Goal: Information Seeking & Learning: Learn about a topic

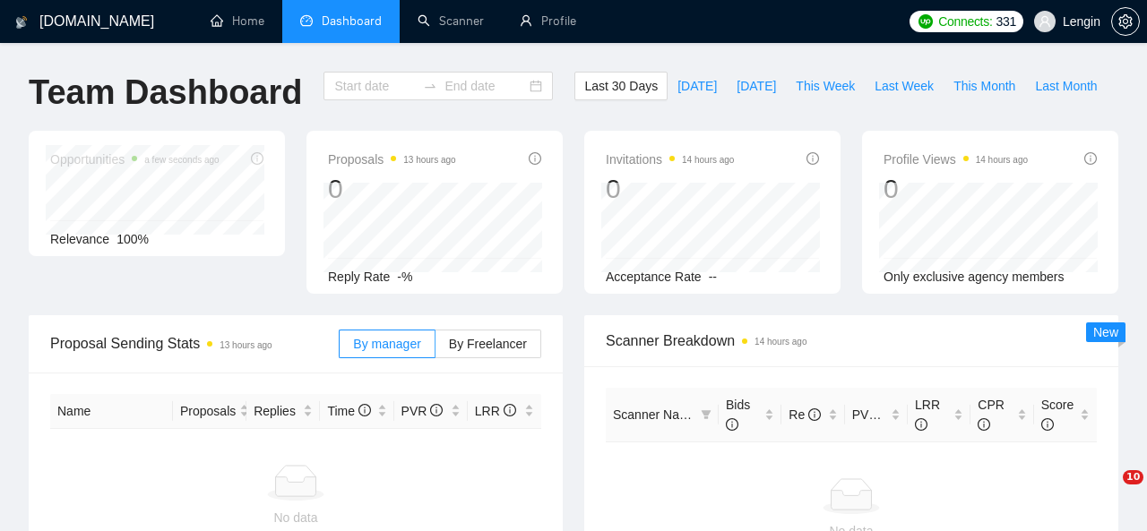
type input "[DATE]"
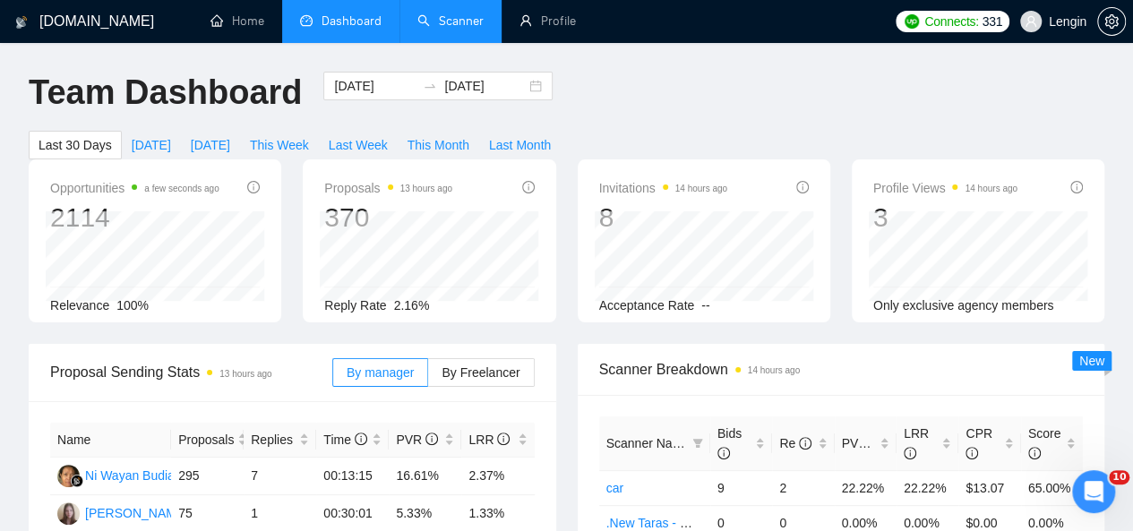
click at [448, 22] on link "Scanner" at bounding box center [450, 20] width 66 height 15
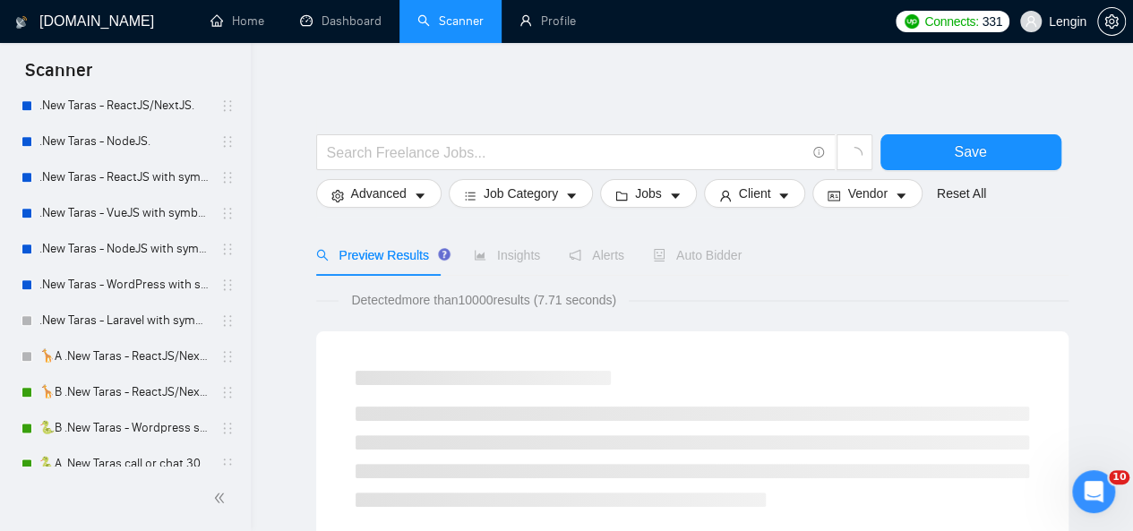
scroll to position [1047, 0]
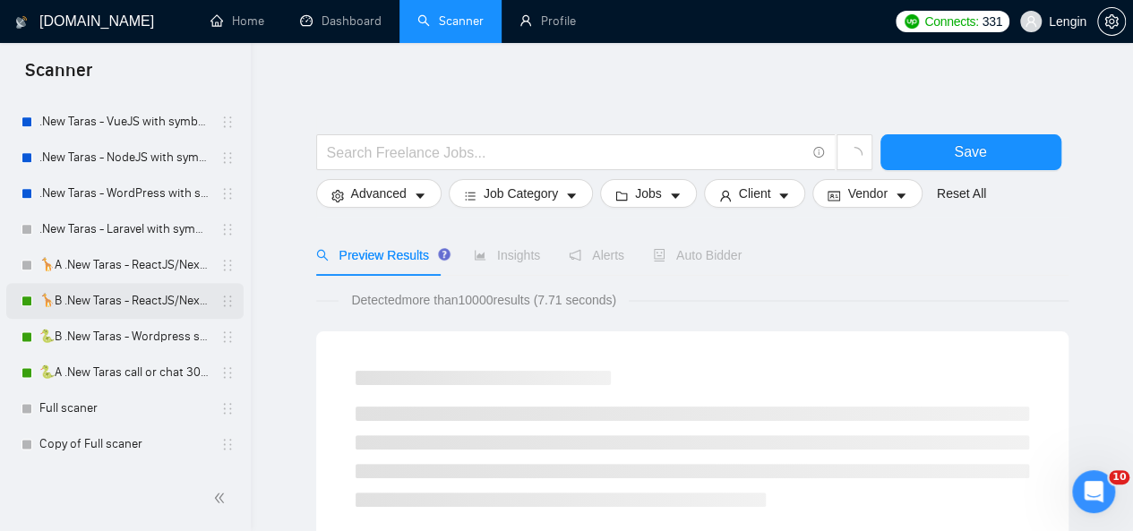
click at [116, 297] on link "🦒B .New Taras - ReactJS/NextJS rel exp 23/04" at bounding box center [124, 301] width 170 height 36
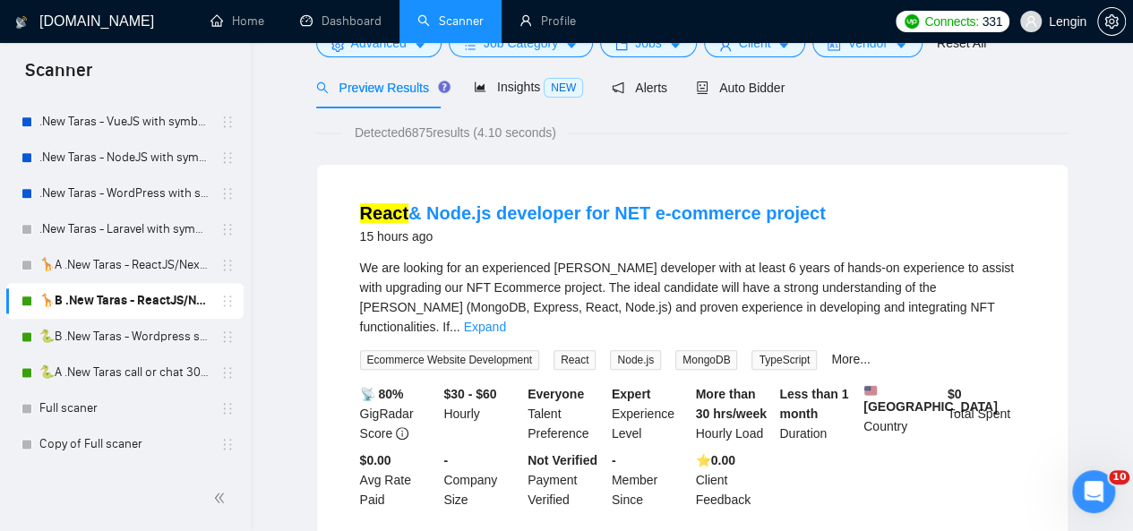
scroll to position [2, 0]
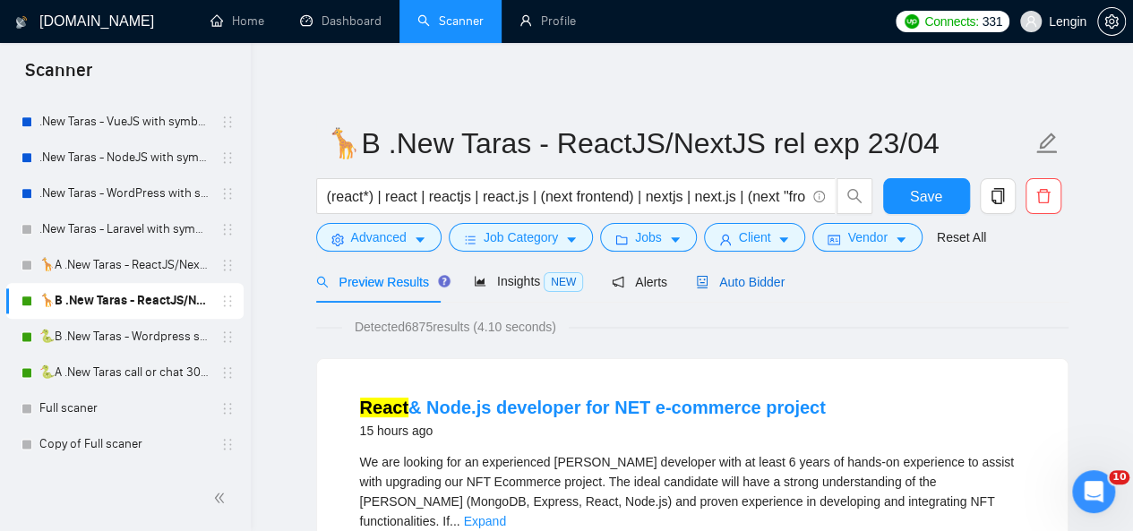
click at [722, 286] on span "Auto Bidder" at bounding box center [740, 282] width 89 height 14
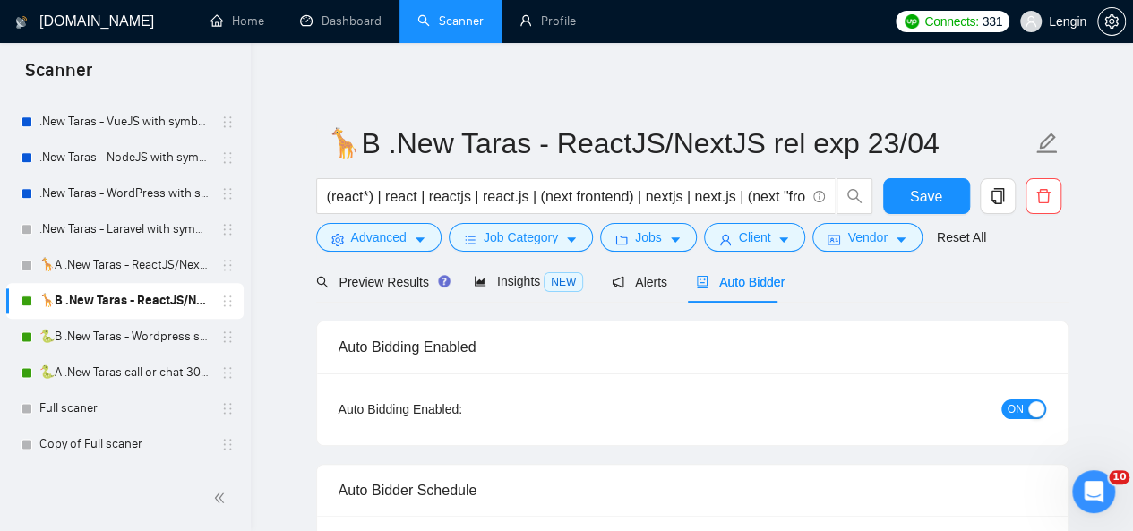
radio input "false"
radio input "true"
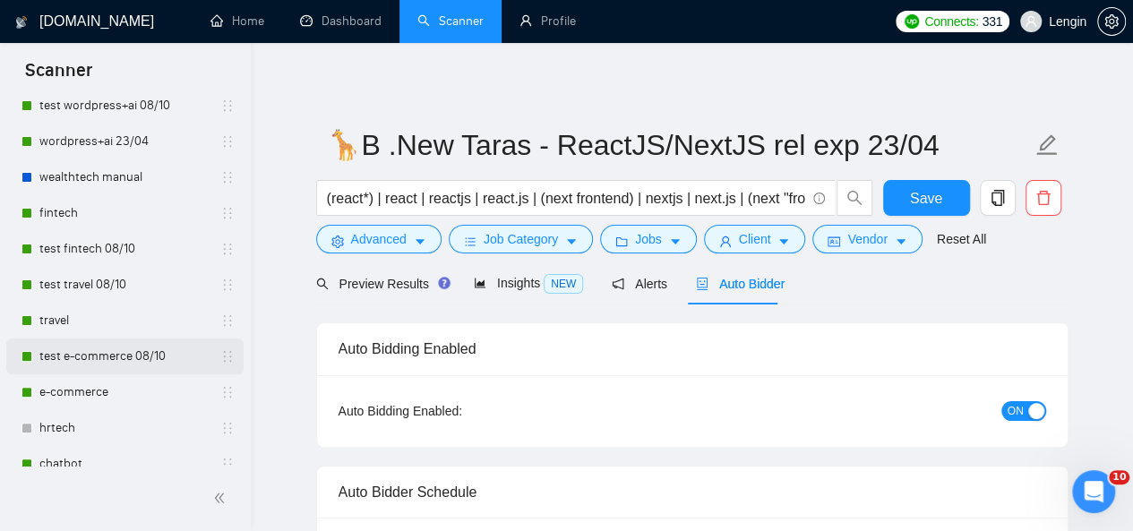
scroll to position [167, 0]
click at [89, 305] on link "travel" at bounding box center [124, 322] width 170 height 36
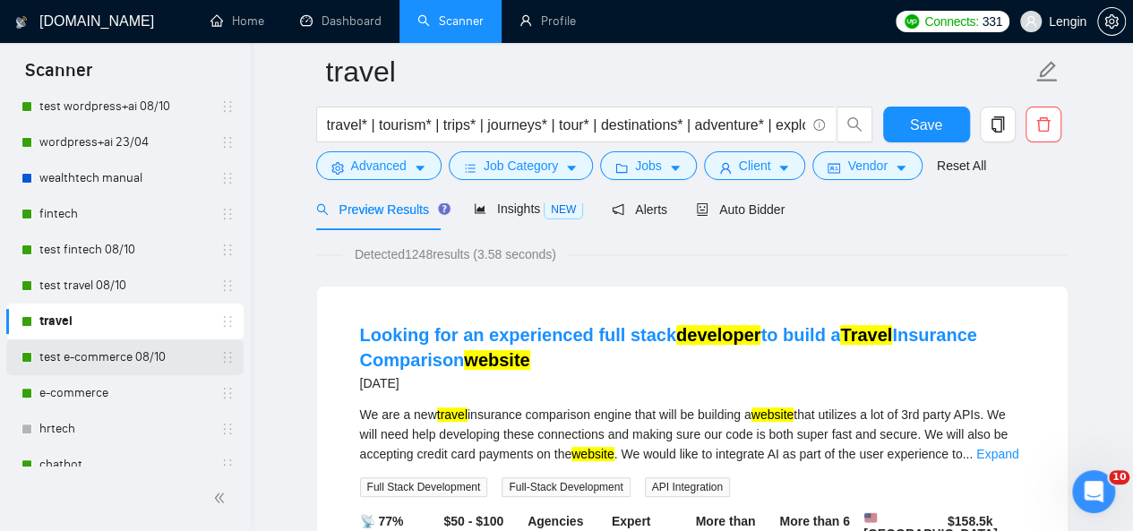
scroll to position [234, 0]
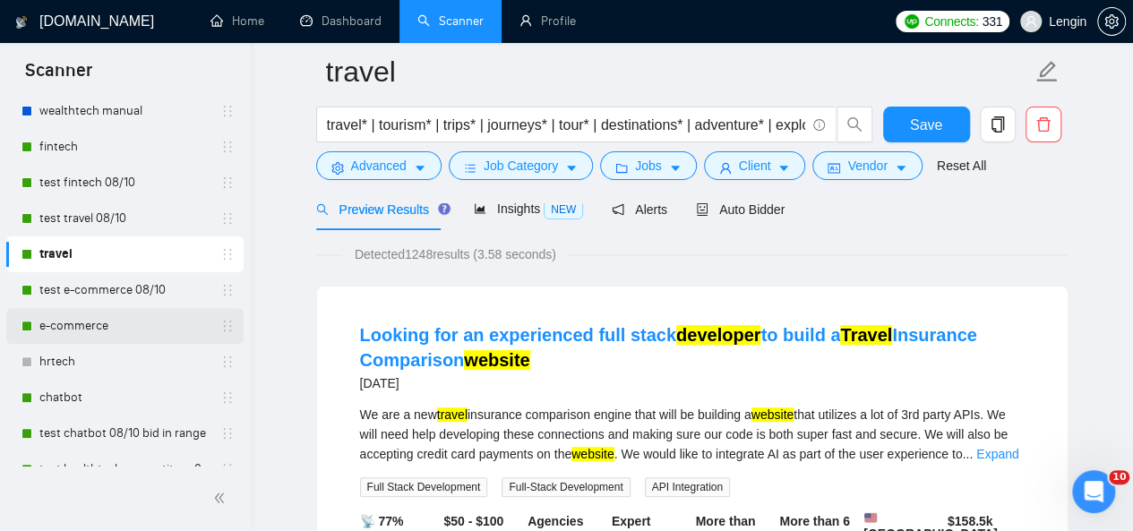
click at [120, 335] on link "e-commerce" at bounding box center [124, 326] width 170 height 36
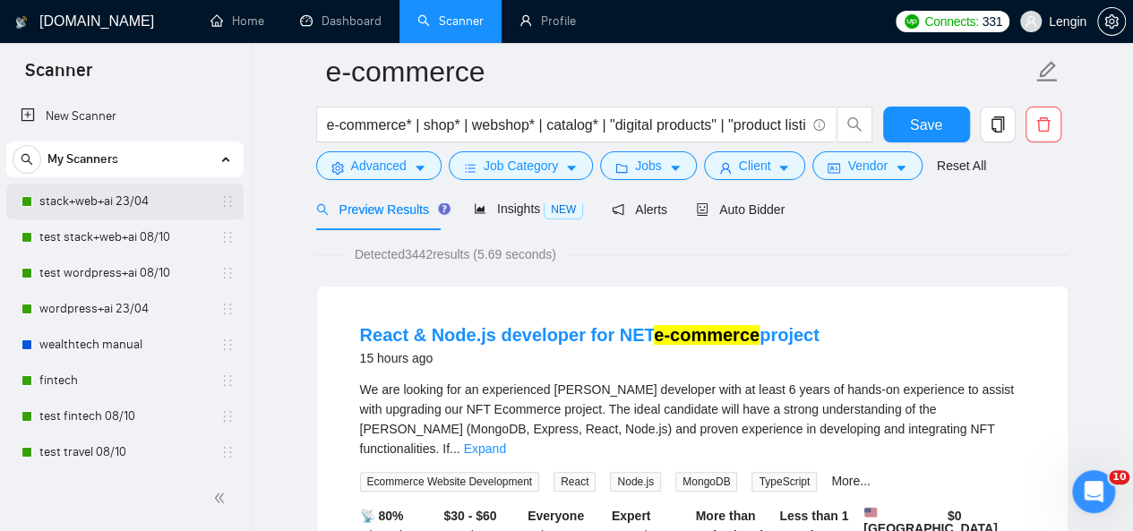
click at [102, 203] on link "stack+web+ai 23/04" at bounding box center [124, 202] width 170 height 36
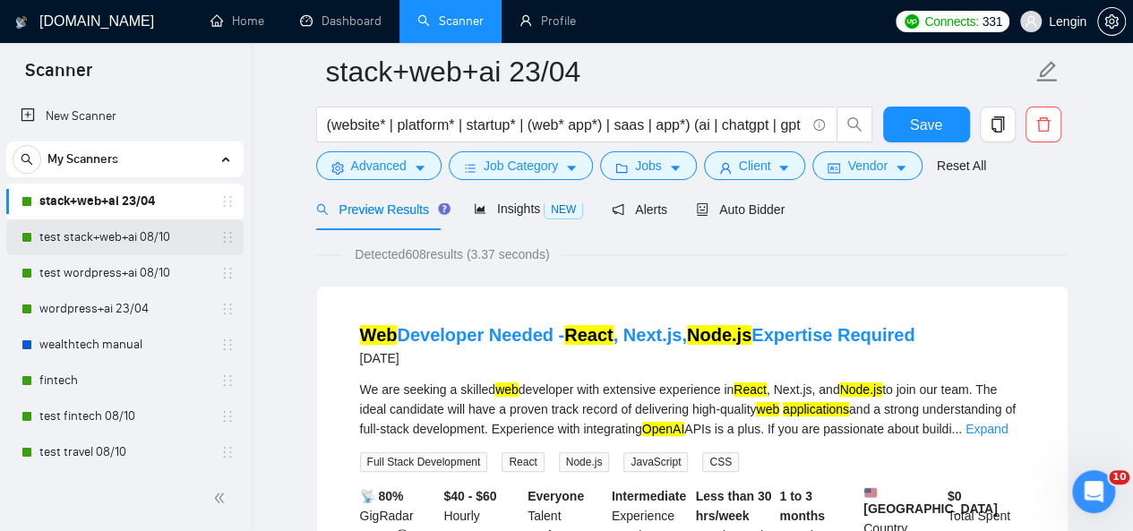
click at [113, 237] on link "test stack+web+ai 08/10" at bounding box center [124, 237] width 170 height 36
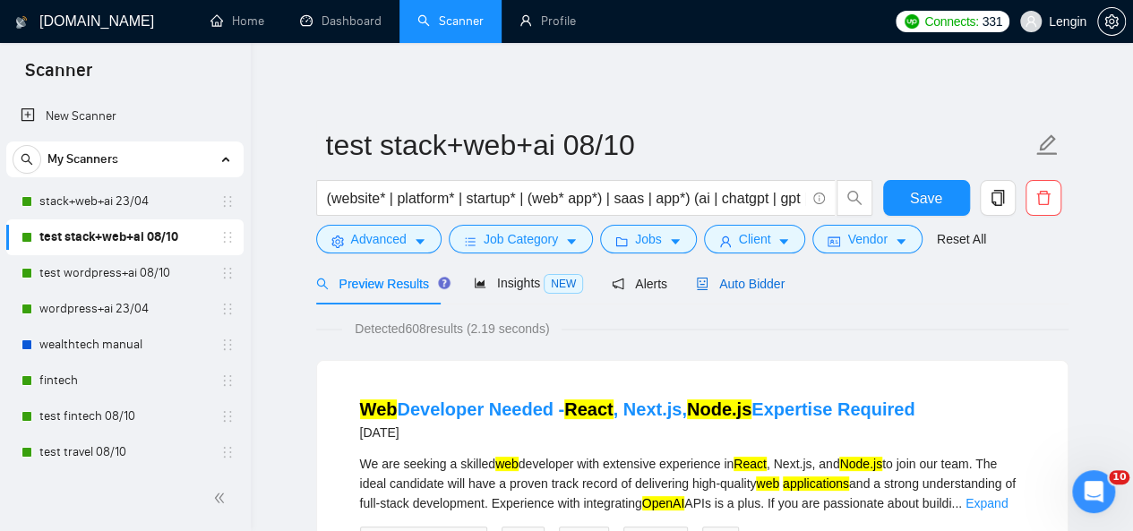
click at [740, 289] on span "Auto Bidder" at bounding box center [740, 284] width 89 height 14
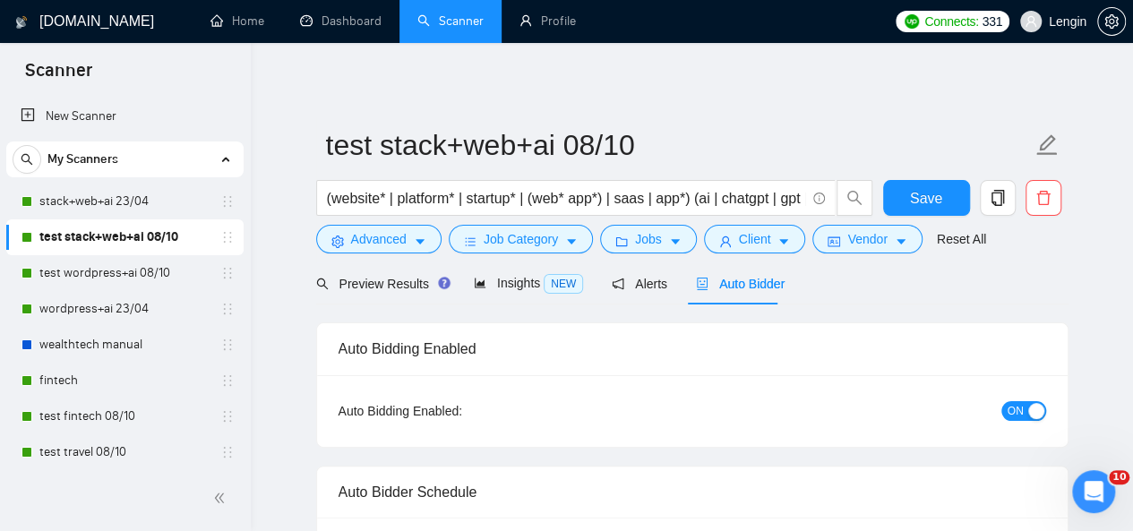
radio input "false"
radio input "true"
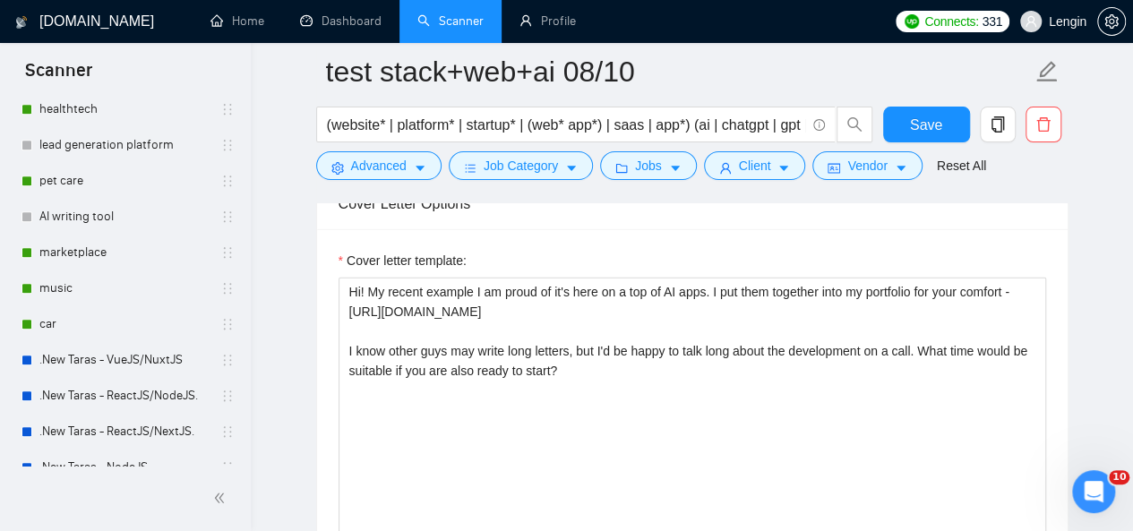
scroll to position [677, 0]
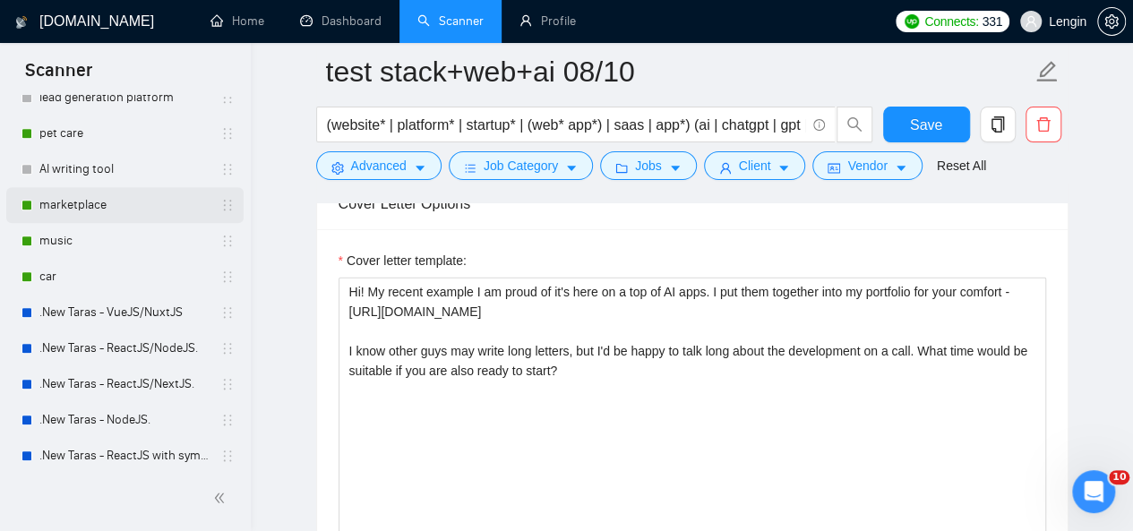
click at [102, 211] on link "marketplace" at bounding box center [124, 205] width 170 height 36
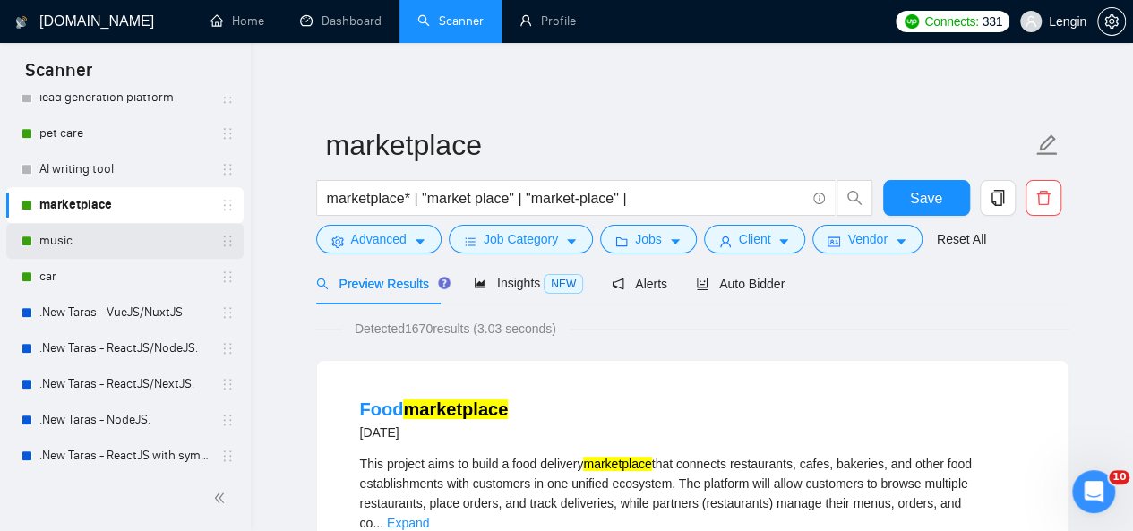
click at [106, 237] on link "music" at bounding box center [124, 241] width 170 height 36
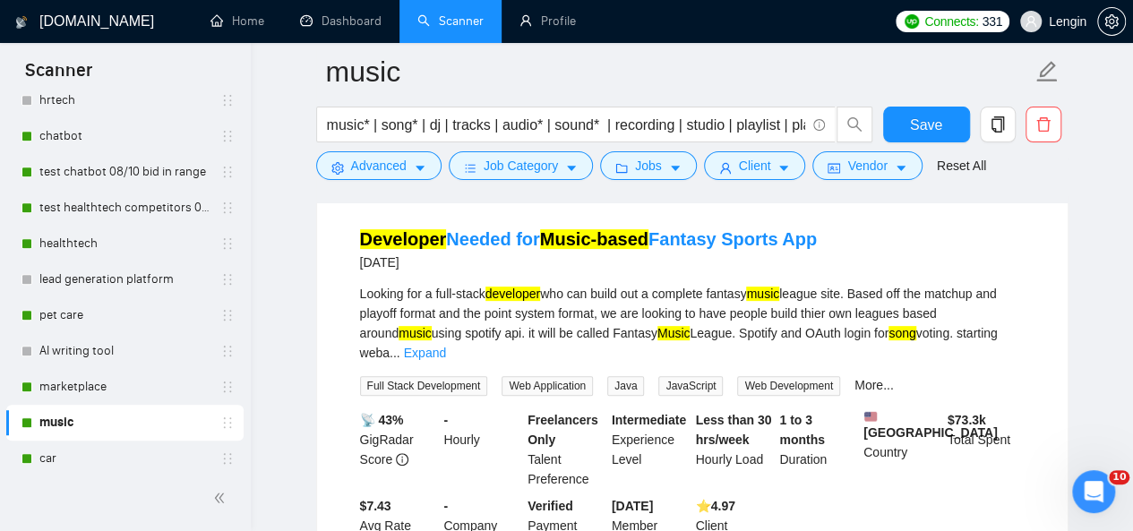
scroll to position [495, 0]
click at [110, 236] on link "healthtech" at bounding box center [124, 245] width 170 height 36
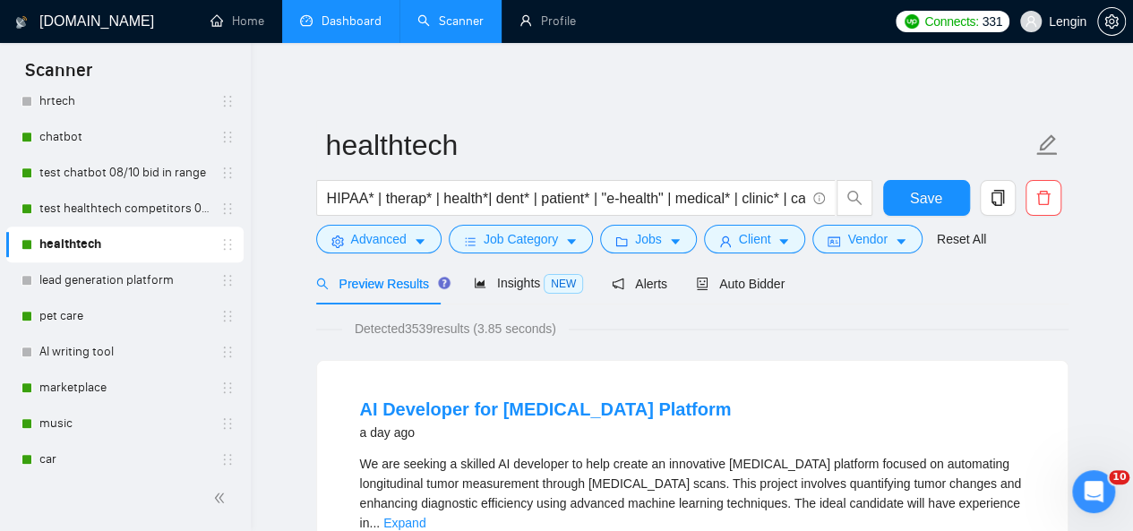
click at [345, 14] on link "Dashboard" at bounding box center [341, 20] width 82 height 15
